Goal: Information Seeking & Learning: Learn about a topic

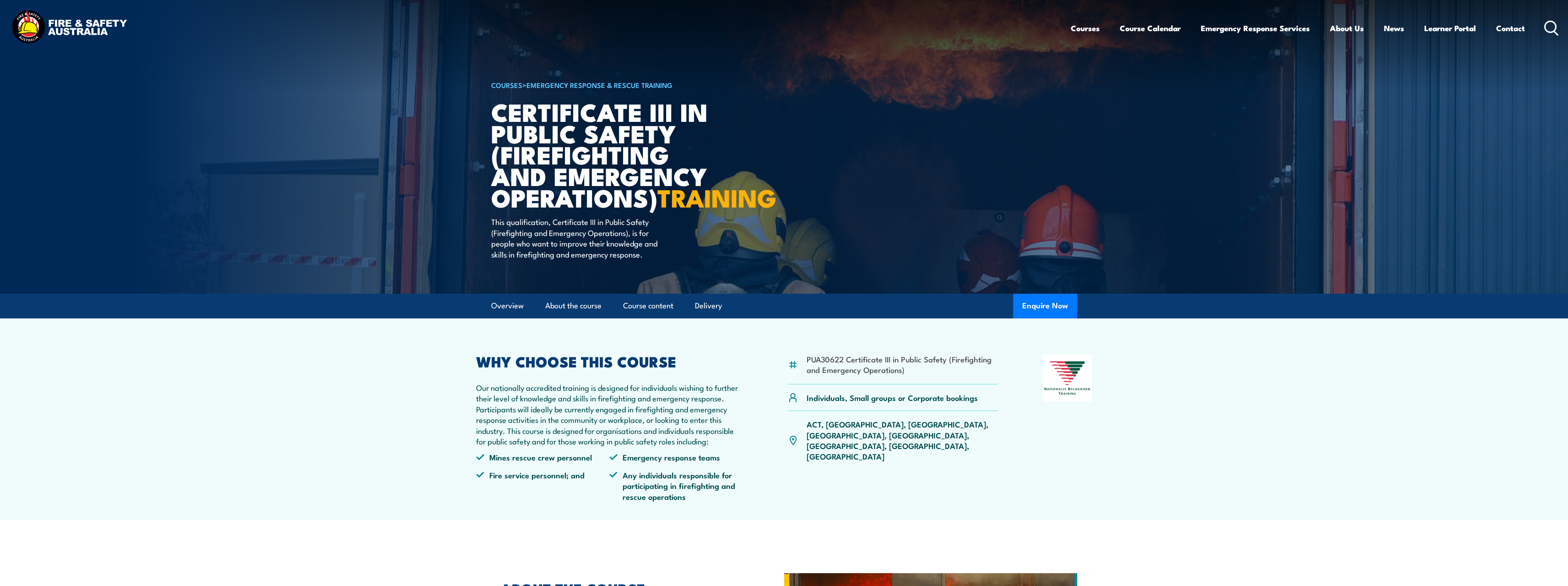
click at [1546, 26] on icon at bounding box center [1552, 28] width 15 height 15
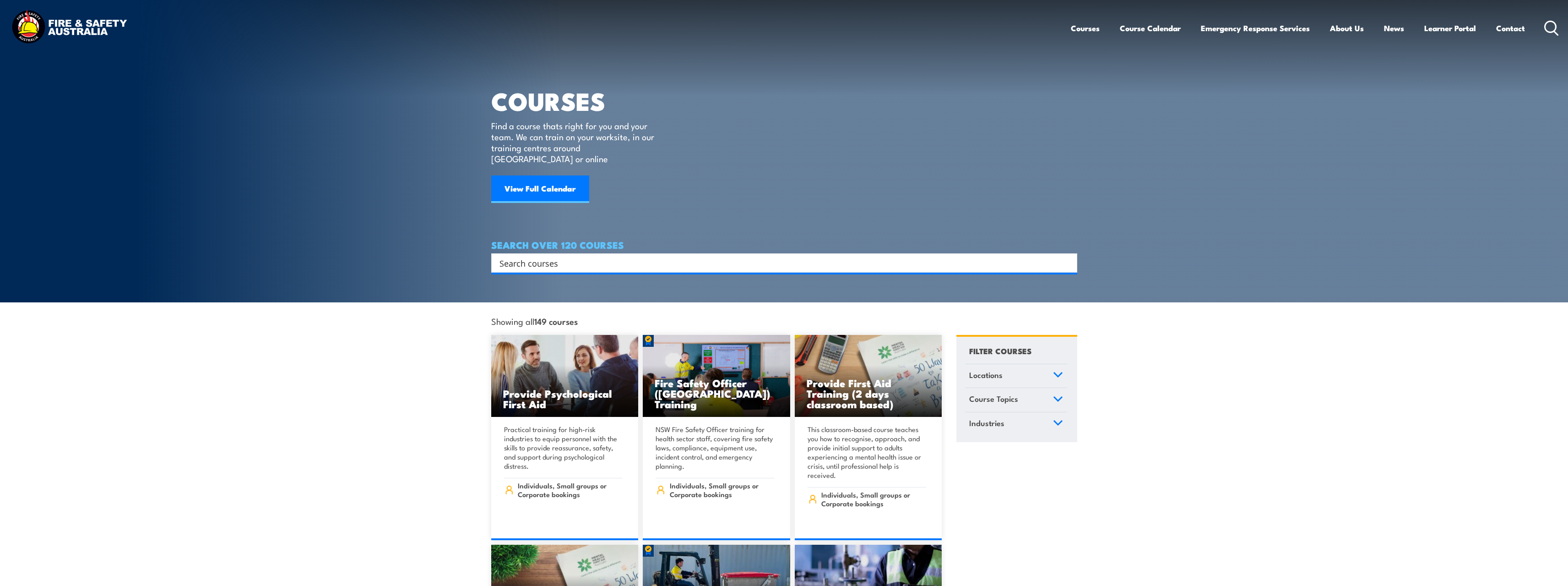
paste input "PUAEME003 Administer oxygen in an emergency"
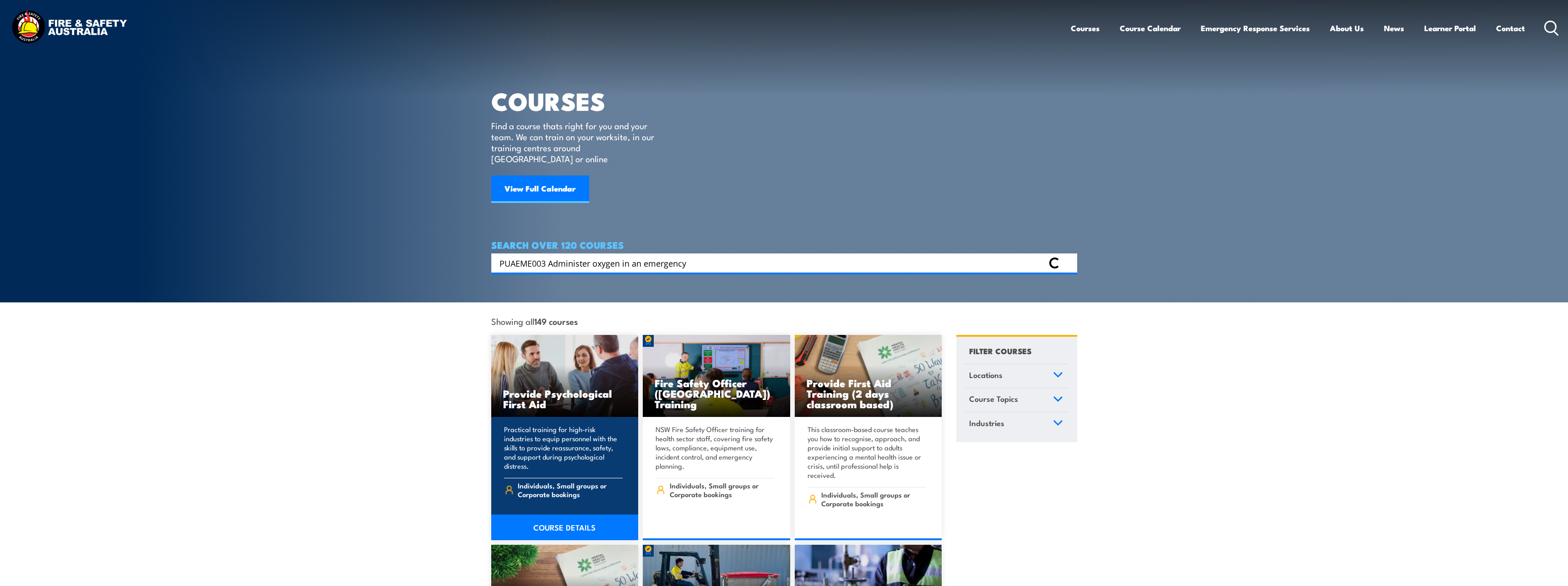
type input "PUAEME003 Administer oxygen in an emergency"
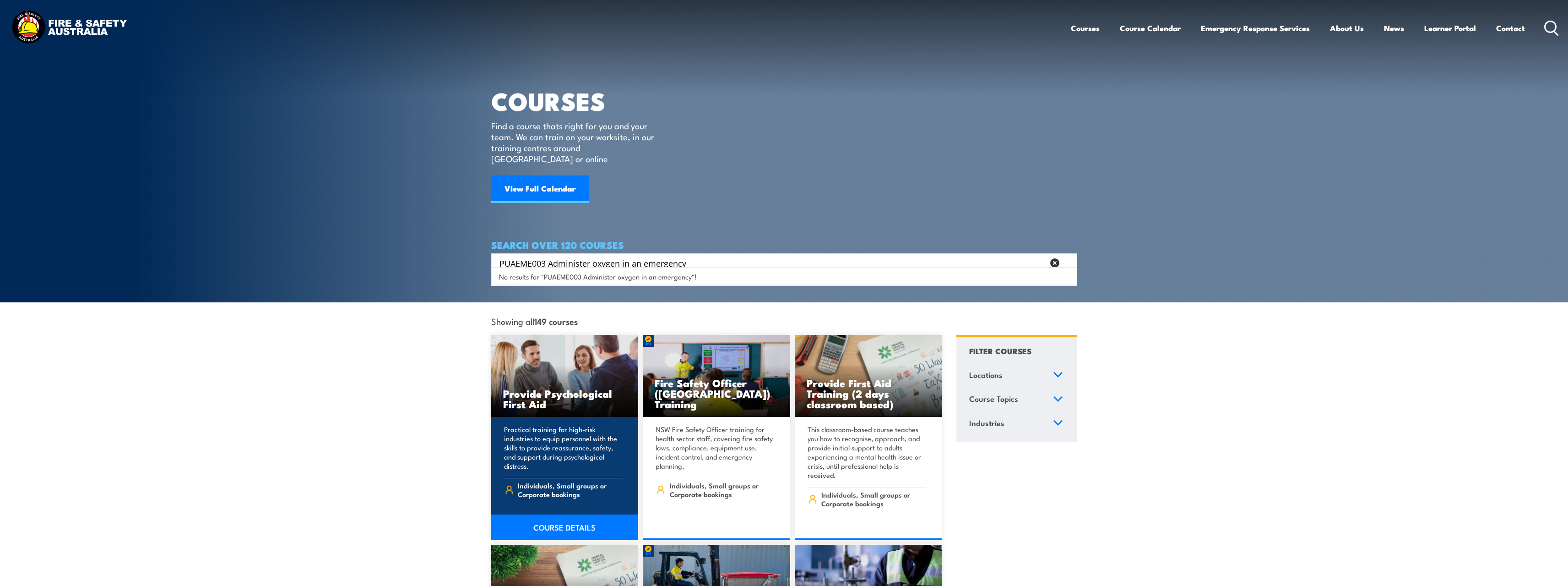
click at [491, 335] on link "Provide Psychological First Aid" at bounding box center [565, 376] width 148 height 82
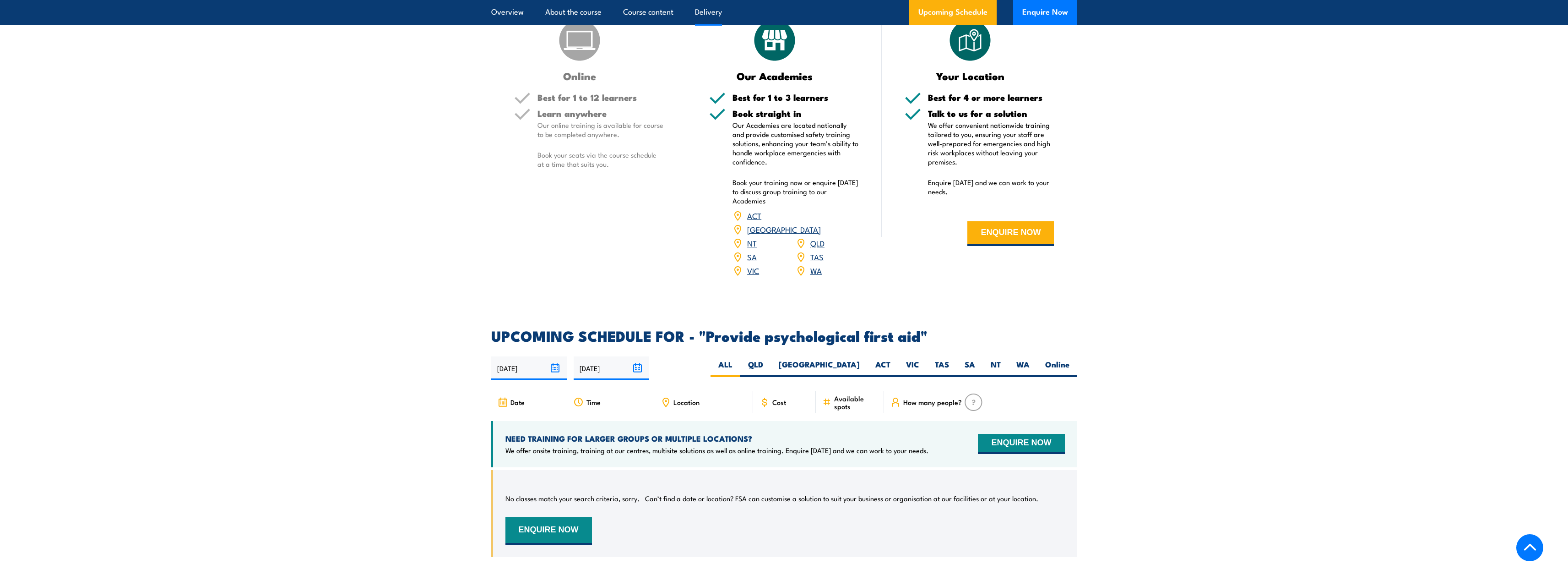
scroll to position [1192, 0]
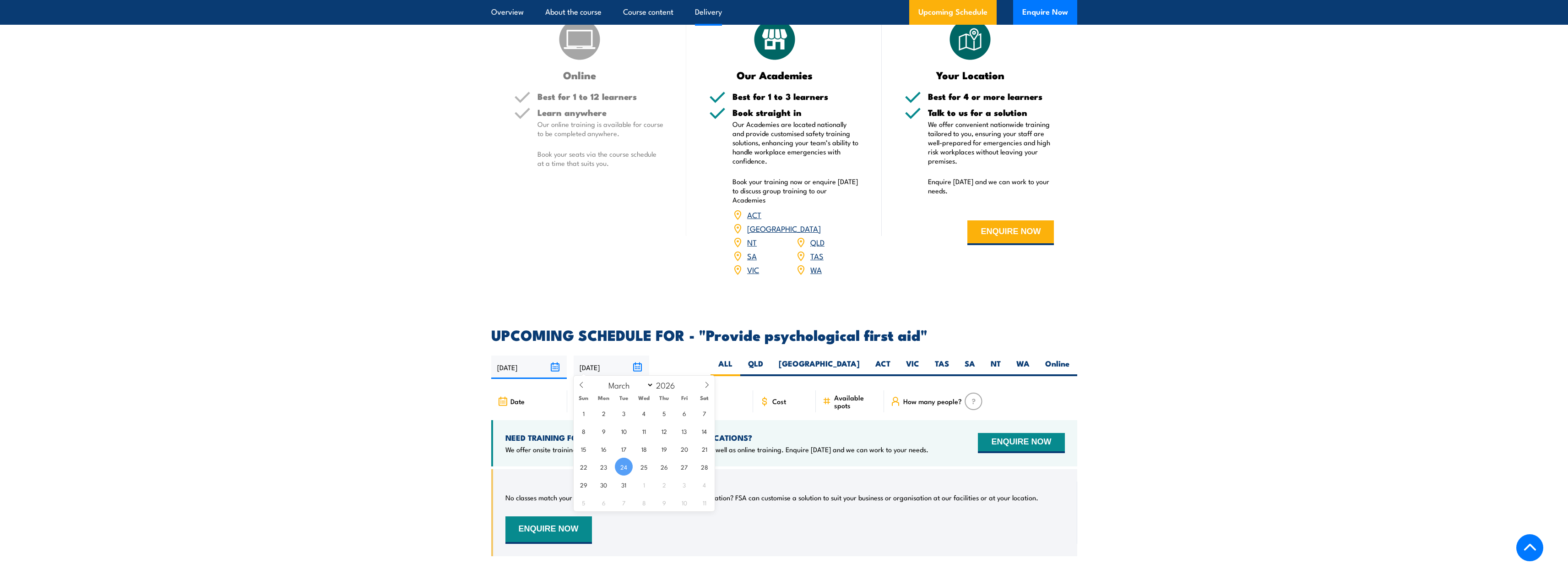
click at [608, 365] on input "[DATE]" at bounding box center [612, 367] width 75 height 23
click at [623, 461] on span "24" at bounding box center [624, 467] width 18 height 18
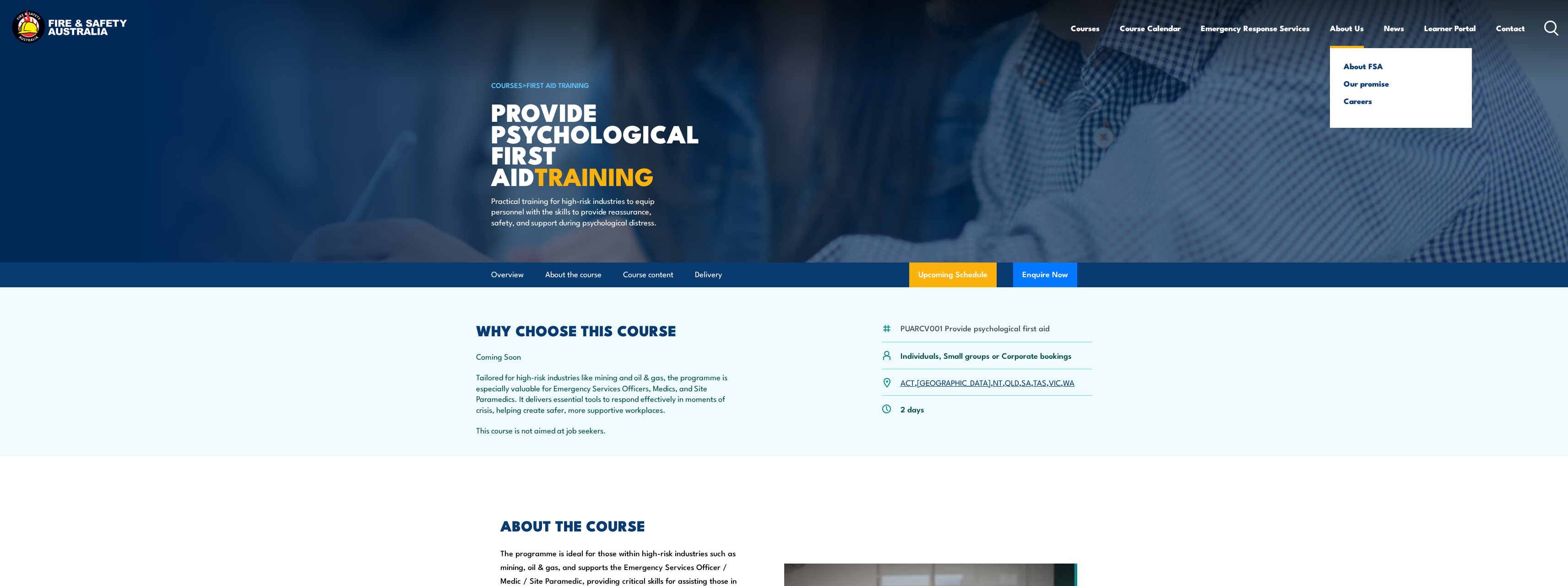
click at [1346, 26] on link "About Us" at bounding box center [1347, 29] width 34 height 25
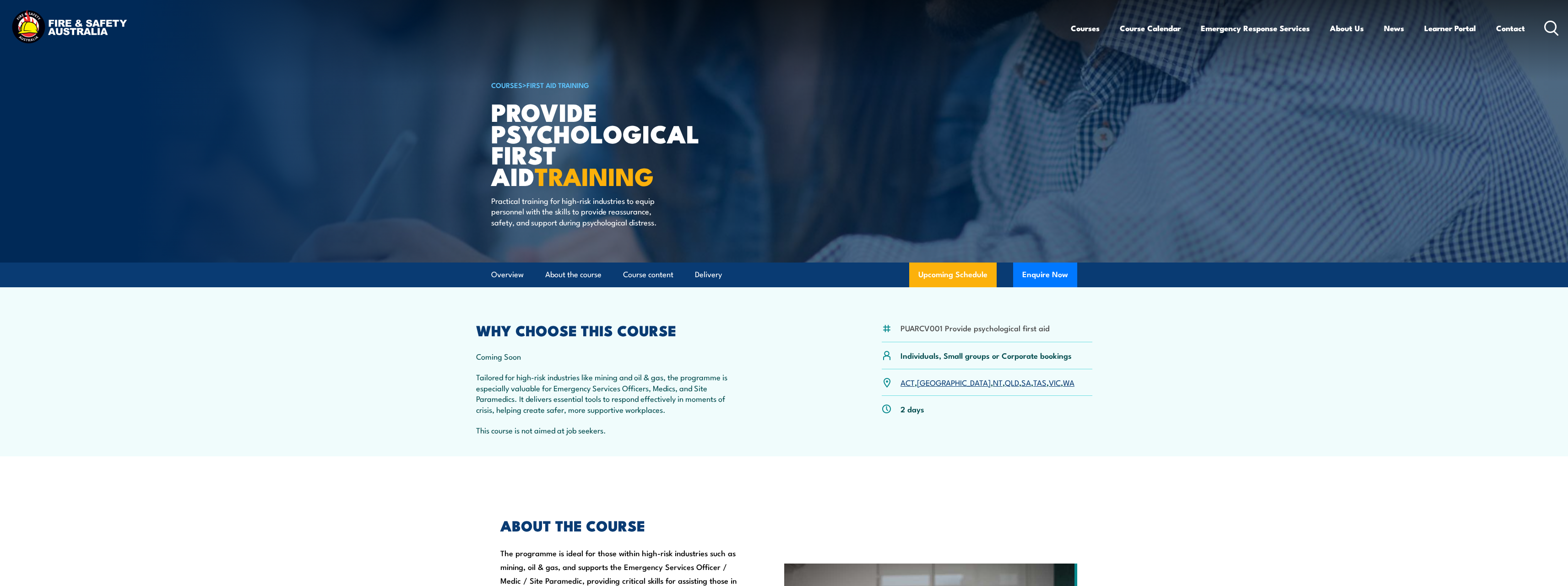
click at [1005, 387] on link "QLD" at bounding box center [1012, 382] width 14 height 11
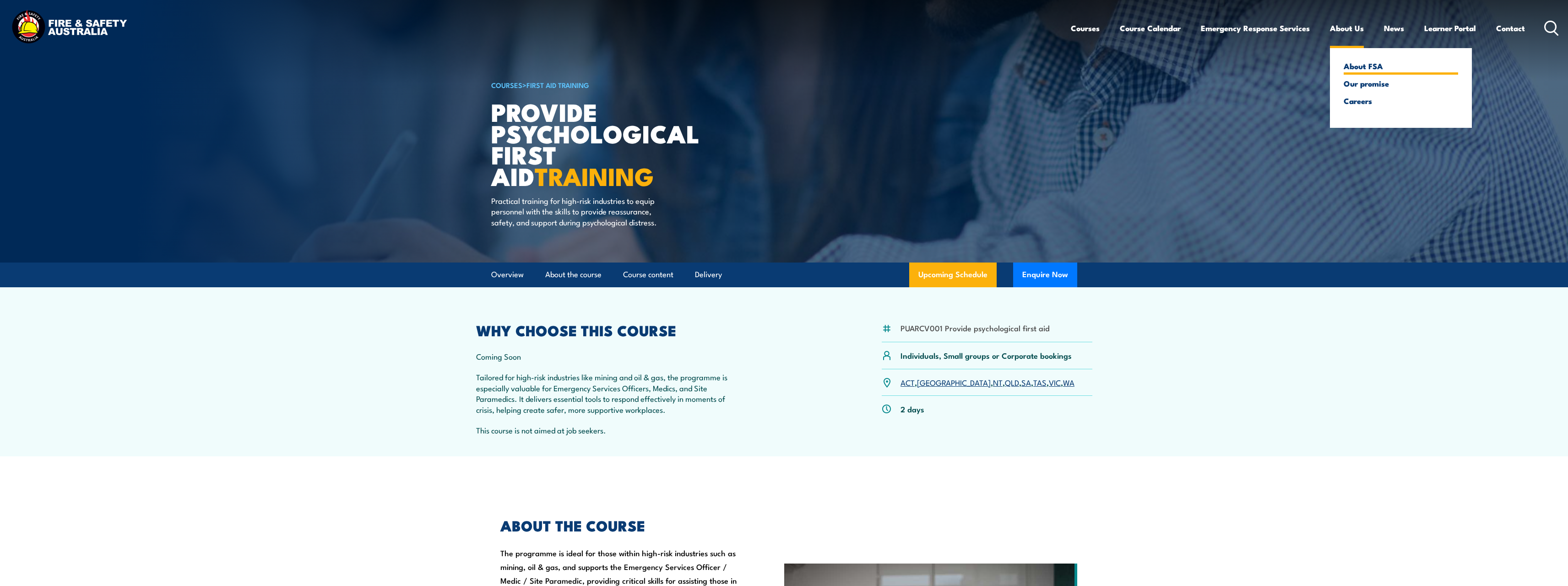
click at [1356, 65] on link "About FSA" at bounding box center [1402, 66] width 115 height 8
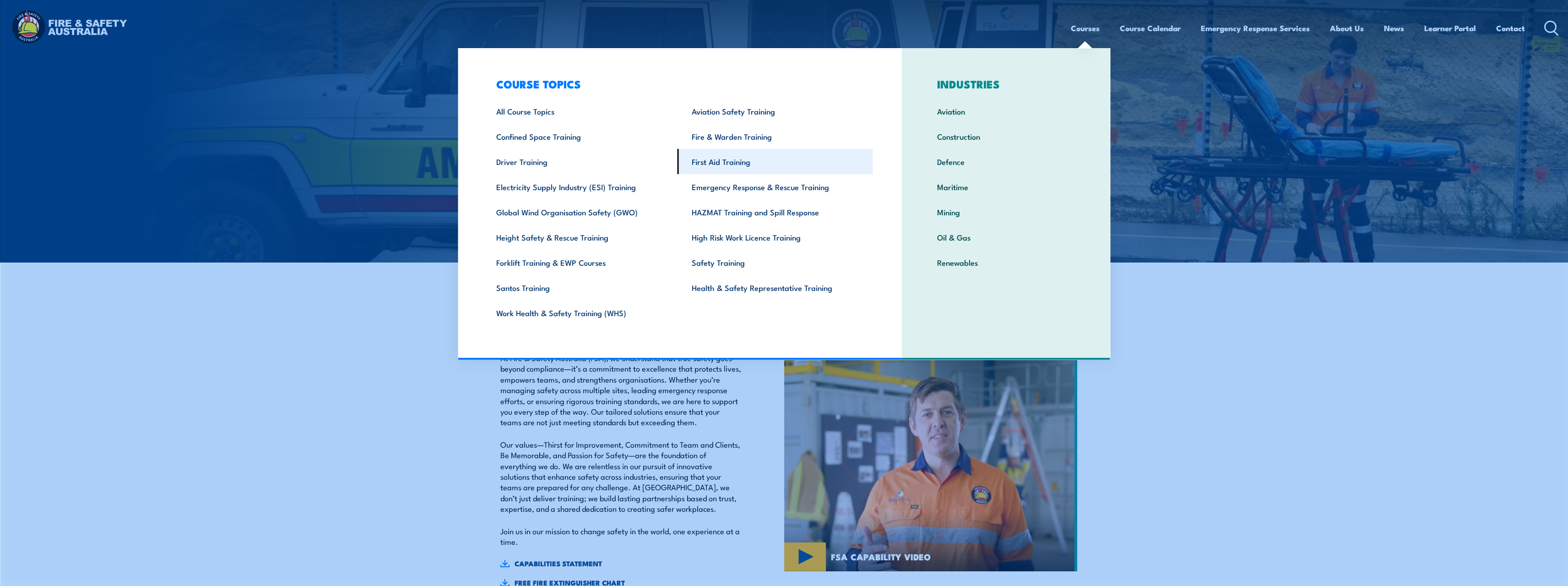
click at [716, 163] on link "First Aid Training" at bounding box center [775, 161] width 195 height 25
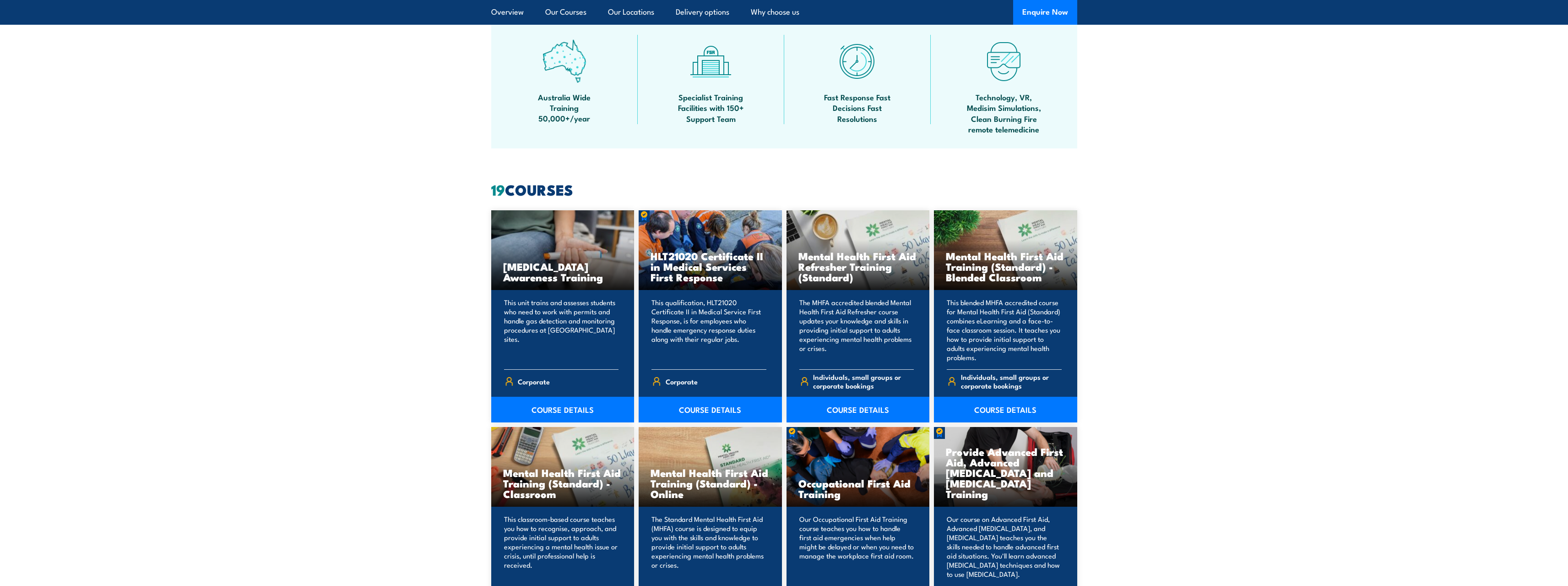
scroll to position [550, 0]
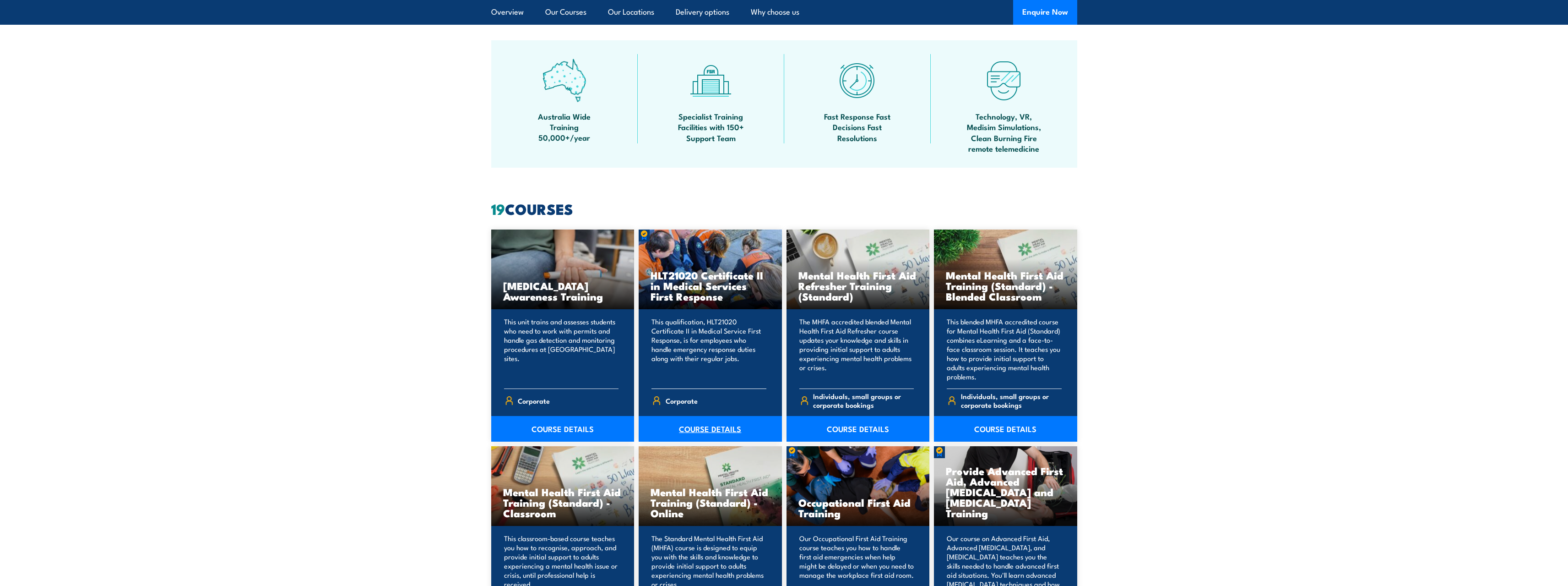
click at [692, 428] on link "COURSE DETAILS" at bounding box center [710, 428] width 144 height 25
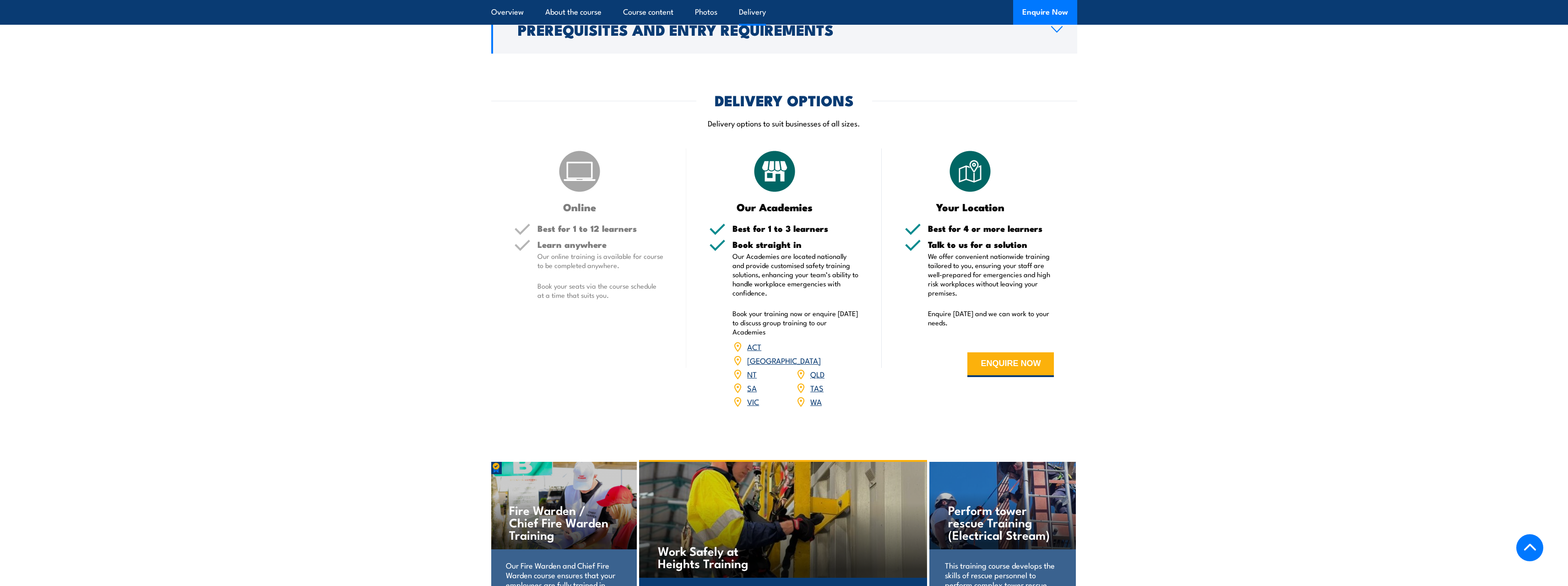
scroll to position [1054, 0]
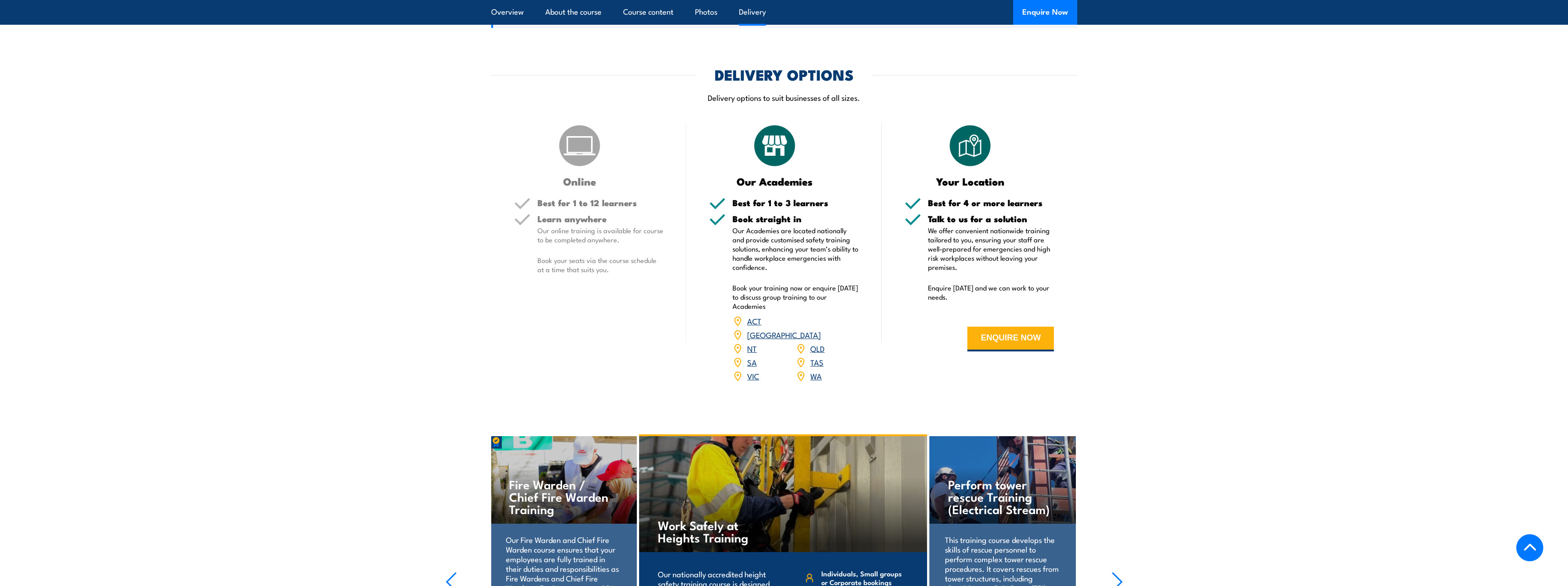
click at [822, 354] on link "QLD" at bounding box center [817, 348] width 14 height 11
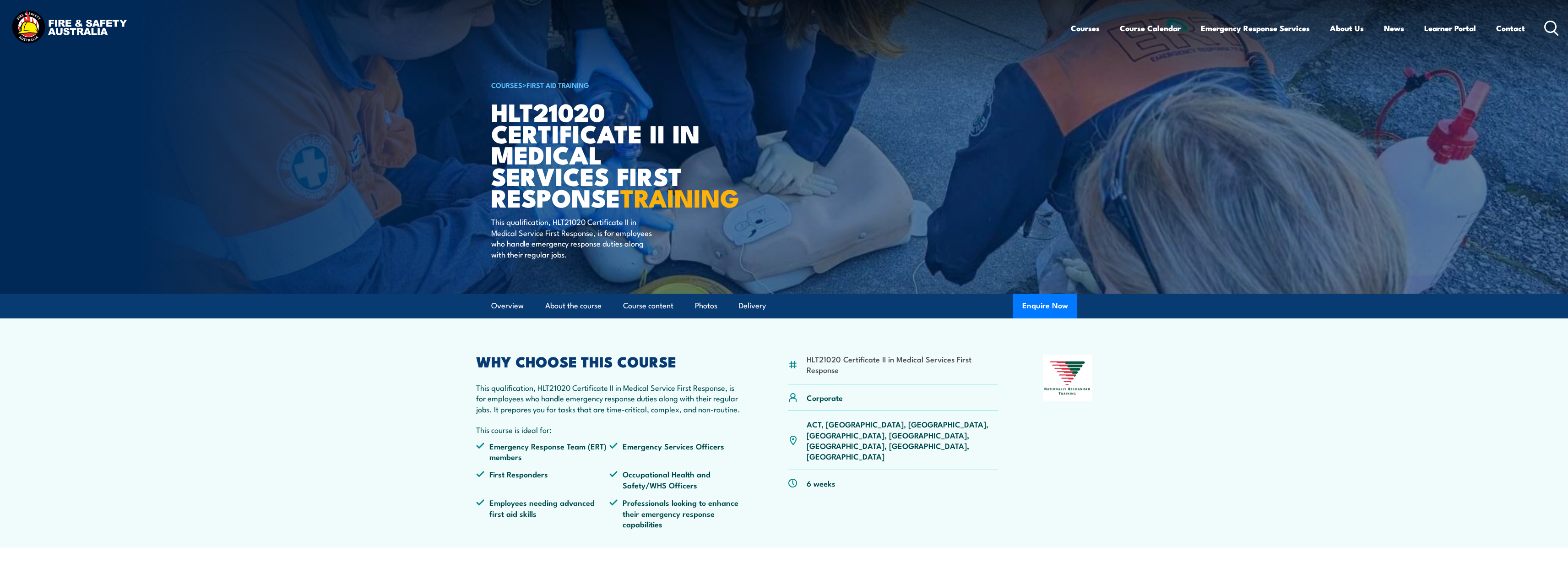
click at [865, 446] on p "ACT, [GEOGRAPHIC_DATA], [GEOGRAPHIC_DATA], [GEOGRAPHIC_DATA], [GEOGRAPHIC_DATA]…" at bounding box center [903, 440] width 192 height 43
click at [1144, 30] on link "Course Calendar" at bounding box center [1151, 29] width 61 height 25
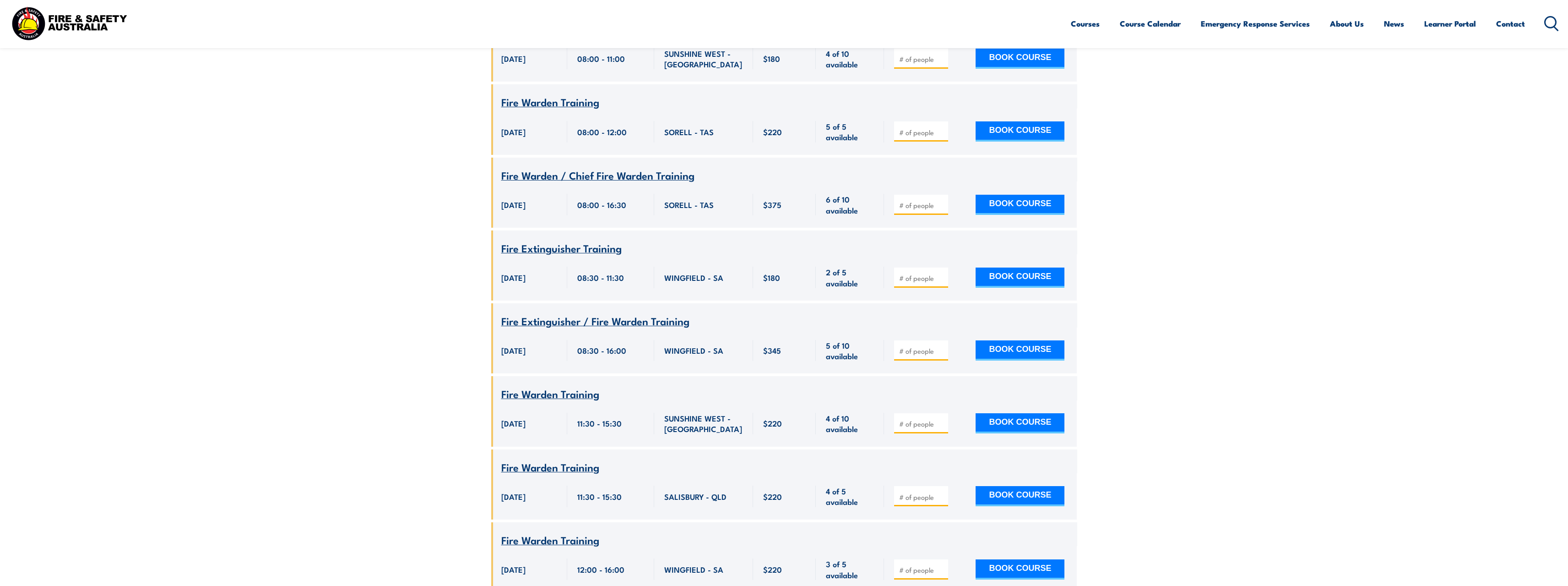
scroll to position [10356, 0]
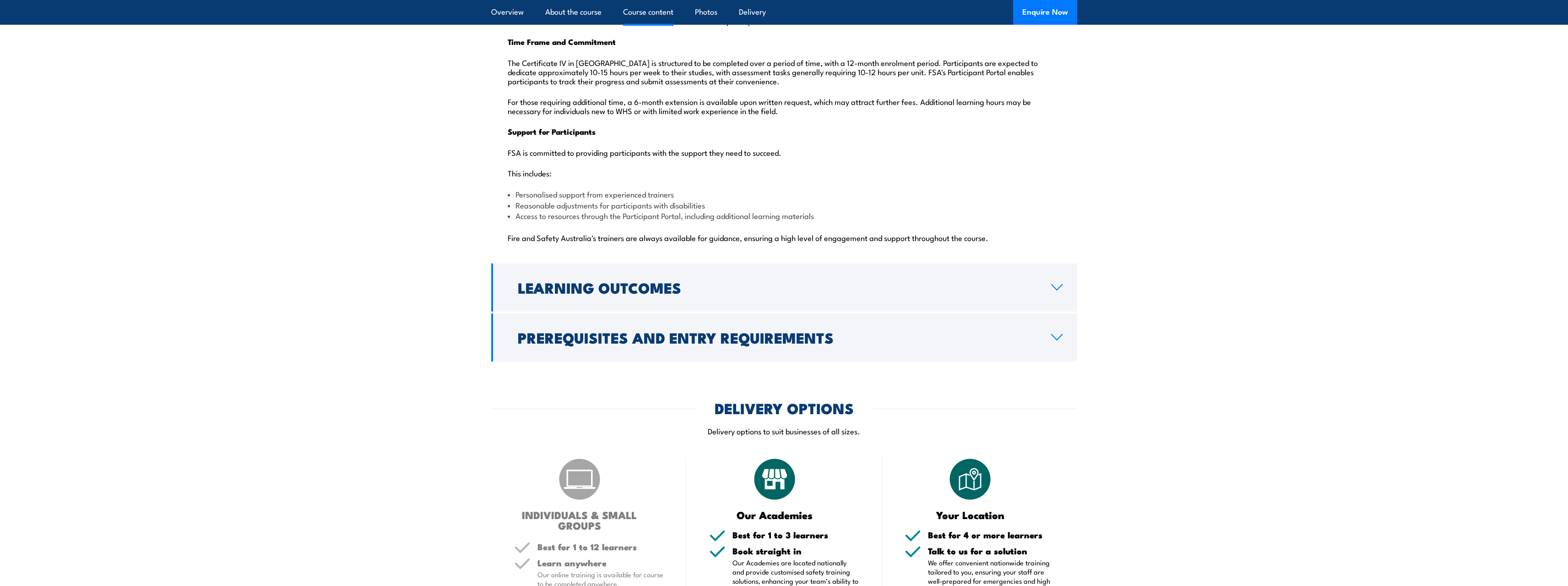
scroll to position [2246, 0]
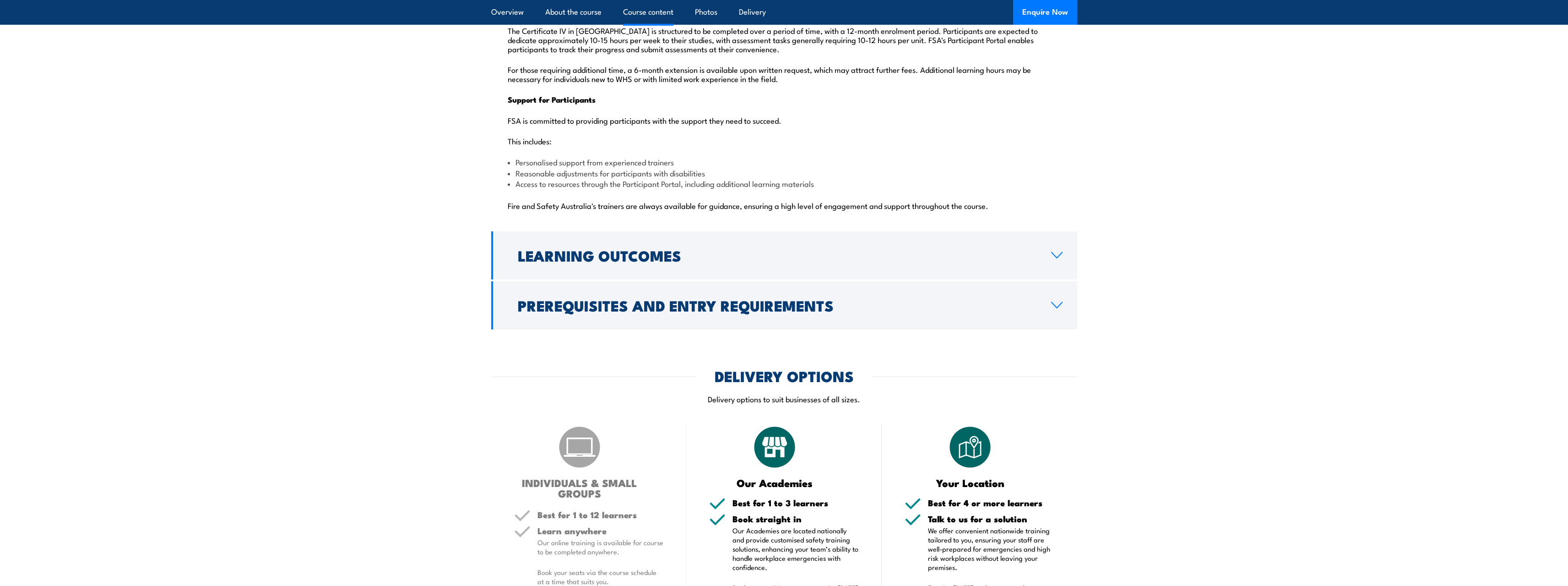
click at [613, 299] on h2 "Prerequisites and Entry Requirements" at bounding box center [777, 305] width 519 height 13
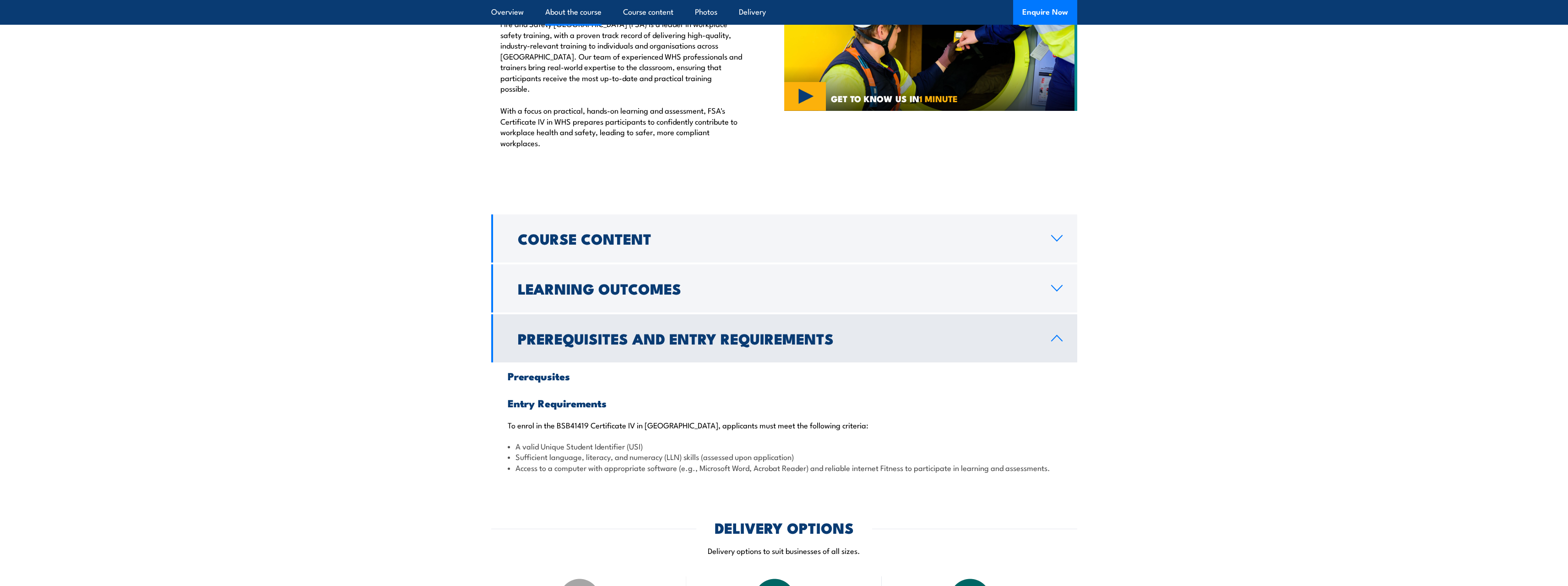
scroll to position [639, 0]
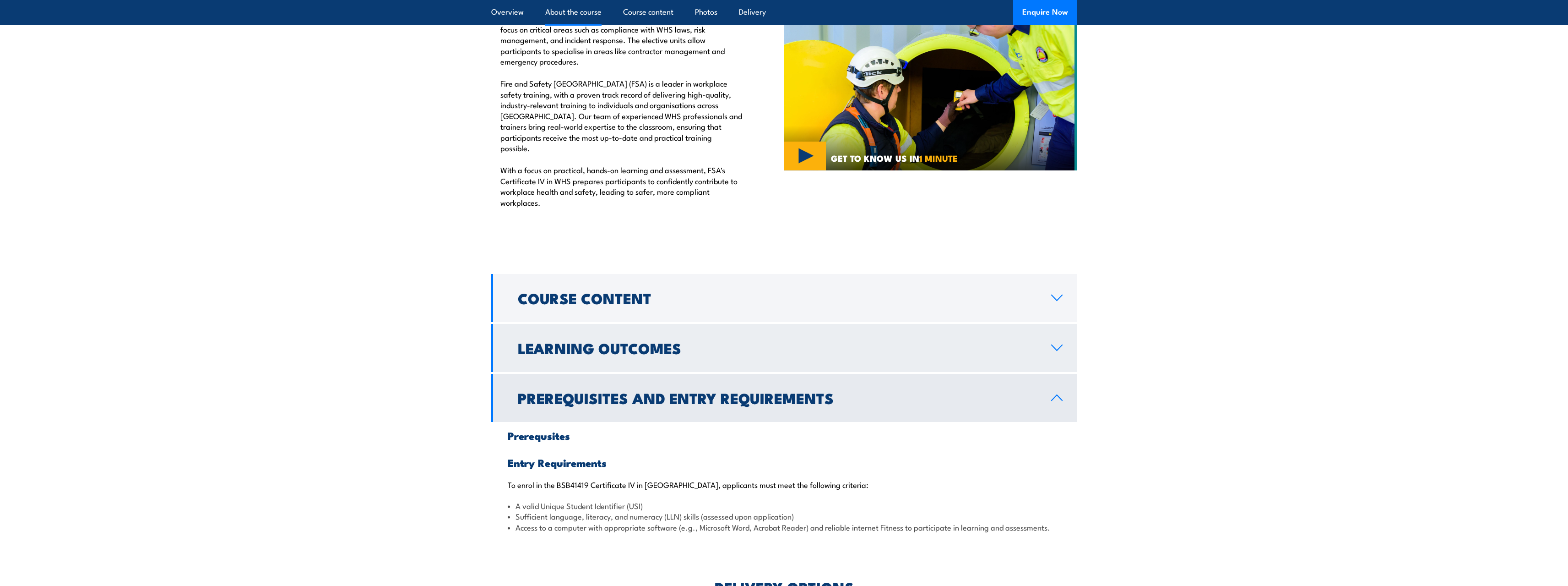
click at [583, 341] on h2 "Learning Outcomes" at bounding box center [777, 348] width 519 height 13
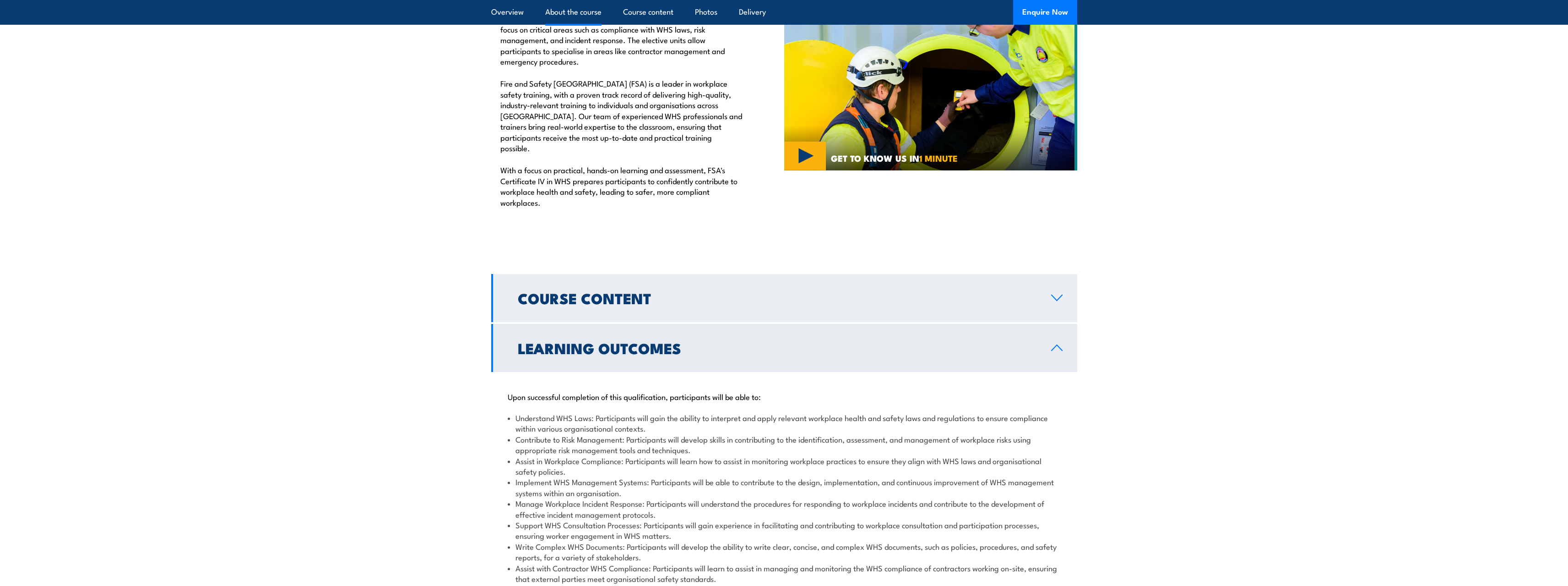
click at [590, 291] on h2 "Course Content" at bounding box center [777, 298] width 519 height 13
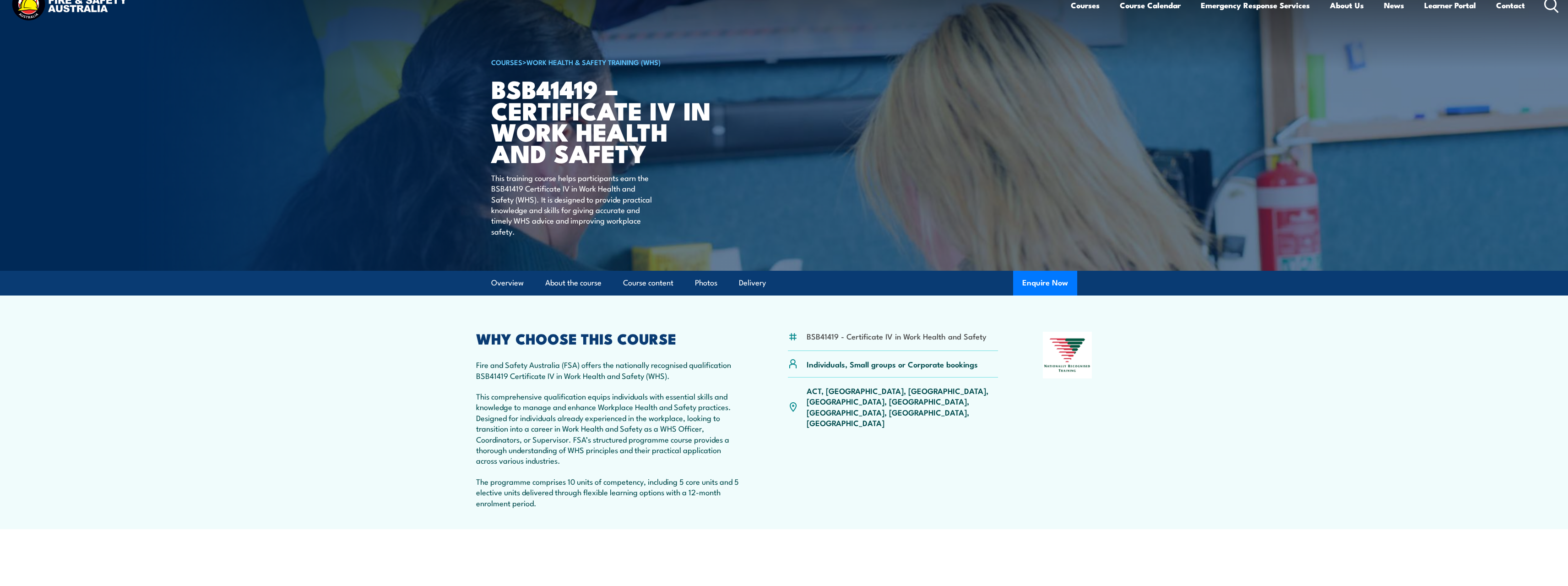
scroll to position [0, 0]
